Goal: Obtain resource: Download file/media

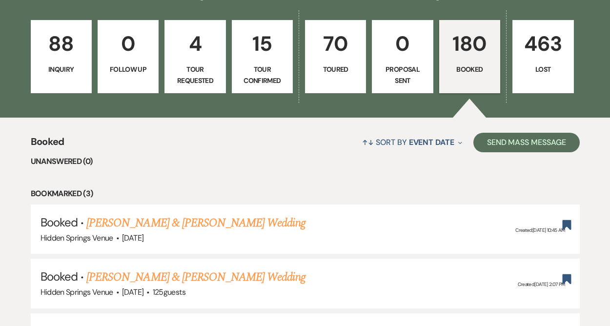
scroll to position [257, 0]
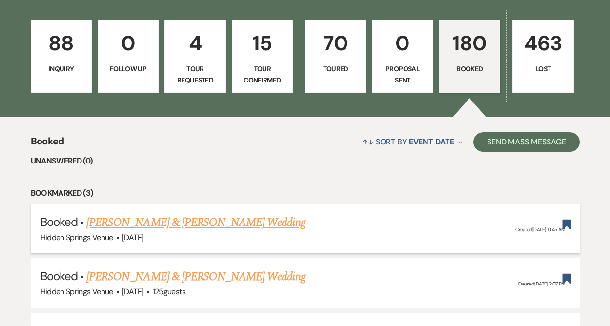
click at [188, 226] on link "[PERSON_NAME] & [PERSON_NAME] Wedding" at bounding box center [195, 223] width 219 height 18
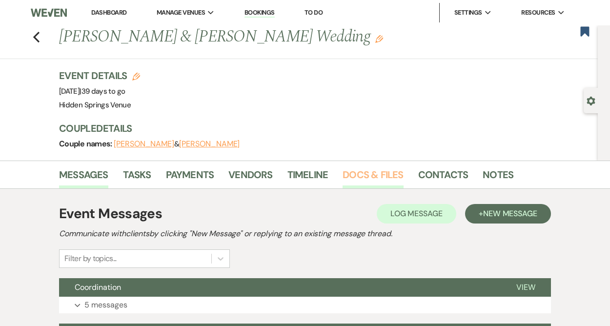
click at [349, 172] on link "Docs & Files" at bounding box center [373, 177] width 61 height 21
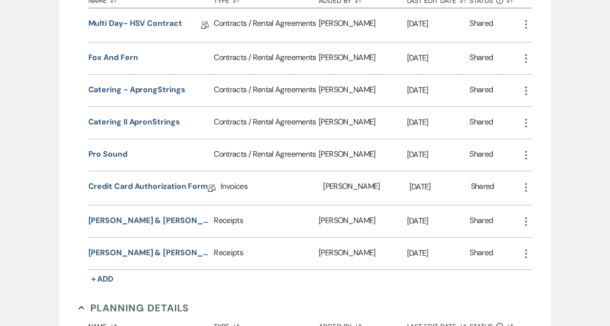
scroll to position [311, 0]
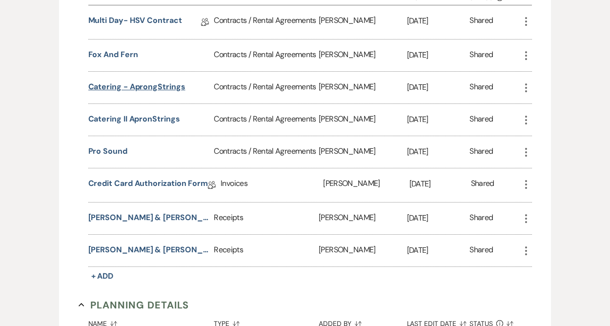
click at [169, 90] on button "Catering - AprongStrings" at bounding box center [136, 87] width 97 height 12
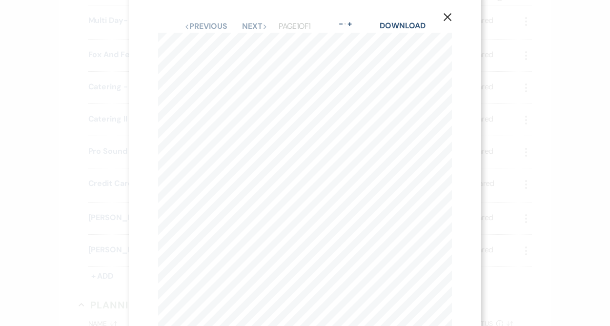
scroll to position [0, 0]
click at [444, 26] on icon "X" at bounding box center [447, 26] width 9 height 9
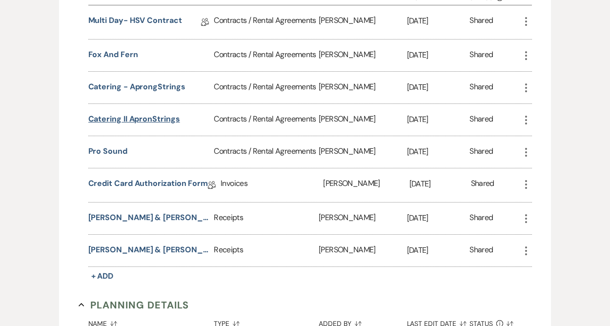
click at [158, 120] on button "Catering II ApronStrings" at bounding box center [134, 119] width 92 height 12
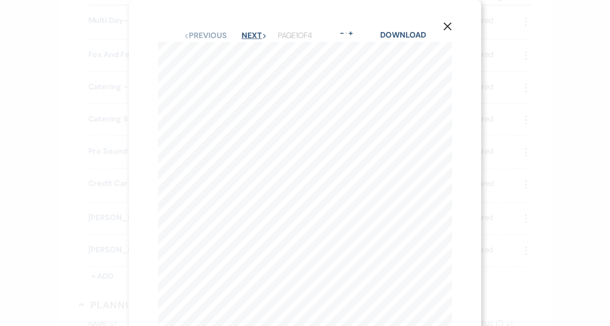
click at [261, 33] on button "Next Next" at bounding box center [254, 36] width 25 height 8
click at [252, 34] on button "Next Next" at bounding box center [253, 36] width 25 height 8
click at [413, 34] on link "Download" at bounding box center [403, 35] width 45 height 10
click at [448, 25] on use "button" at bounding box center [448, 26] width 8 height 8
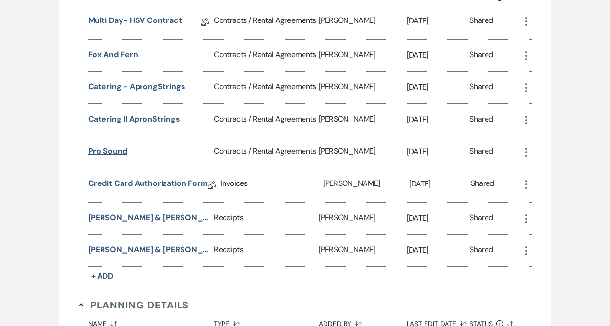
click at [100, 152] on button "Pro Sound" at bounding box center [107, 151] width 39 height 12
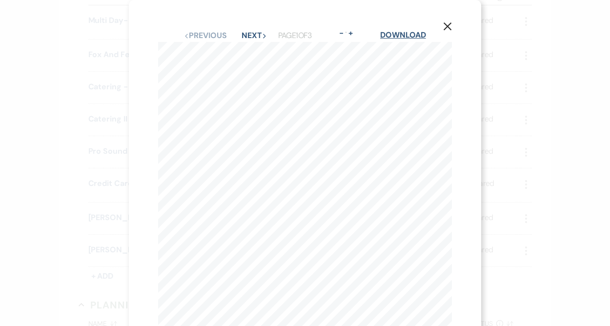
click at [409, 32] on link "Download" at bounding box center [402, 35] width 45 height 10
click at [444, 26] on icon "X" at bounding box center [447, 26] width 9 height 9
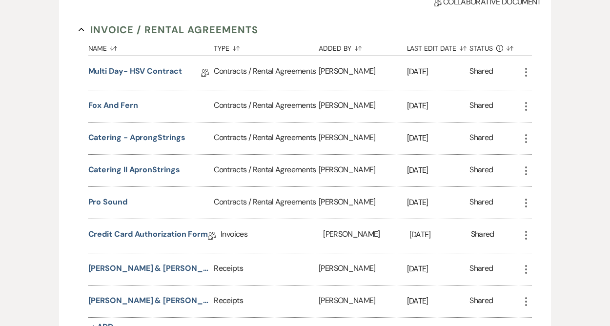
scroll to position [260, 0]
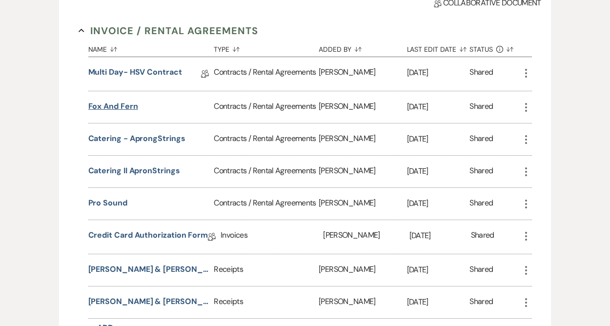
click at [120, 108] on button "Fox and Fern" at bounding box center [113, 107] width 50 height 12
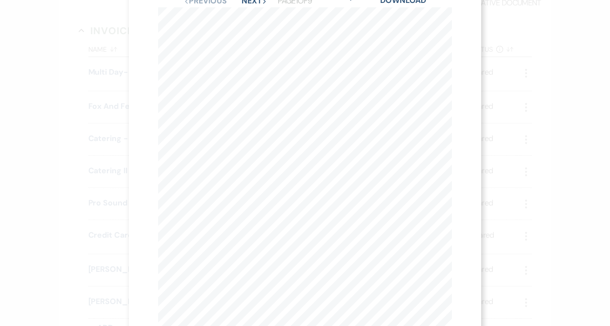
scroll to position [0, 0]
click at [261, 33] on button "Next Next" at bounding box center [254, 36] width 25 height 8
click at [261, 33] on button "Next Next" at bounding box center [253, 36] width 25 height 8
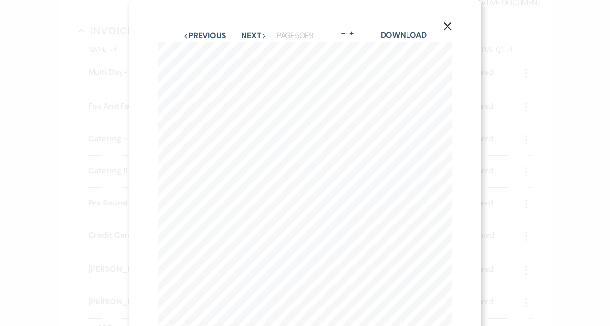
click at [261, 33] on button "Next Next" at bounding box center [253, 36] width 25 height 8
click at [402, 34] on link "Download" at bounding box center [403, 35] width 45 height 10
click at [397, 34] on link "Download" at bounding box center [403, 35] width 45 height 10
click at [451, 28] on icon "X" at bounding box center [447, 26] width 9 height 9
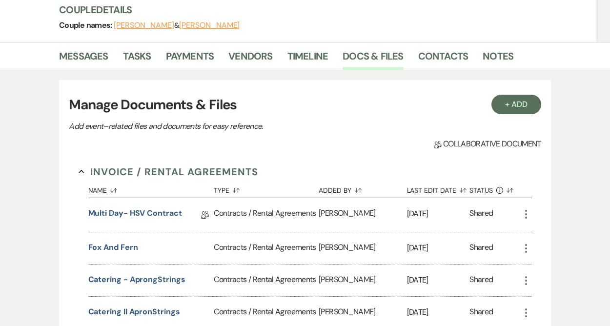
scroll to position [115, 0]
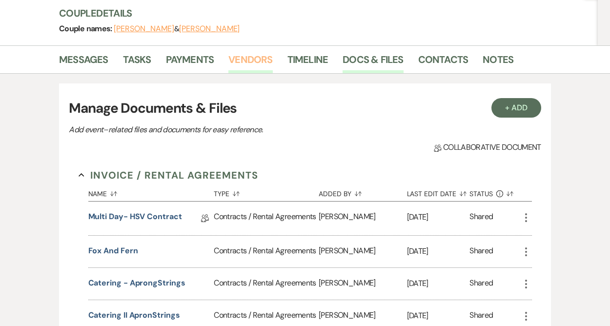
click at [257, 55] on link "Vendors" at bounding box center [250, 62] width 44 height 21
